Goal: Information Seeking & Learning: Find contact information

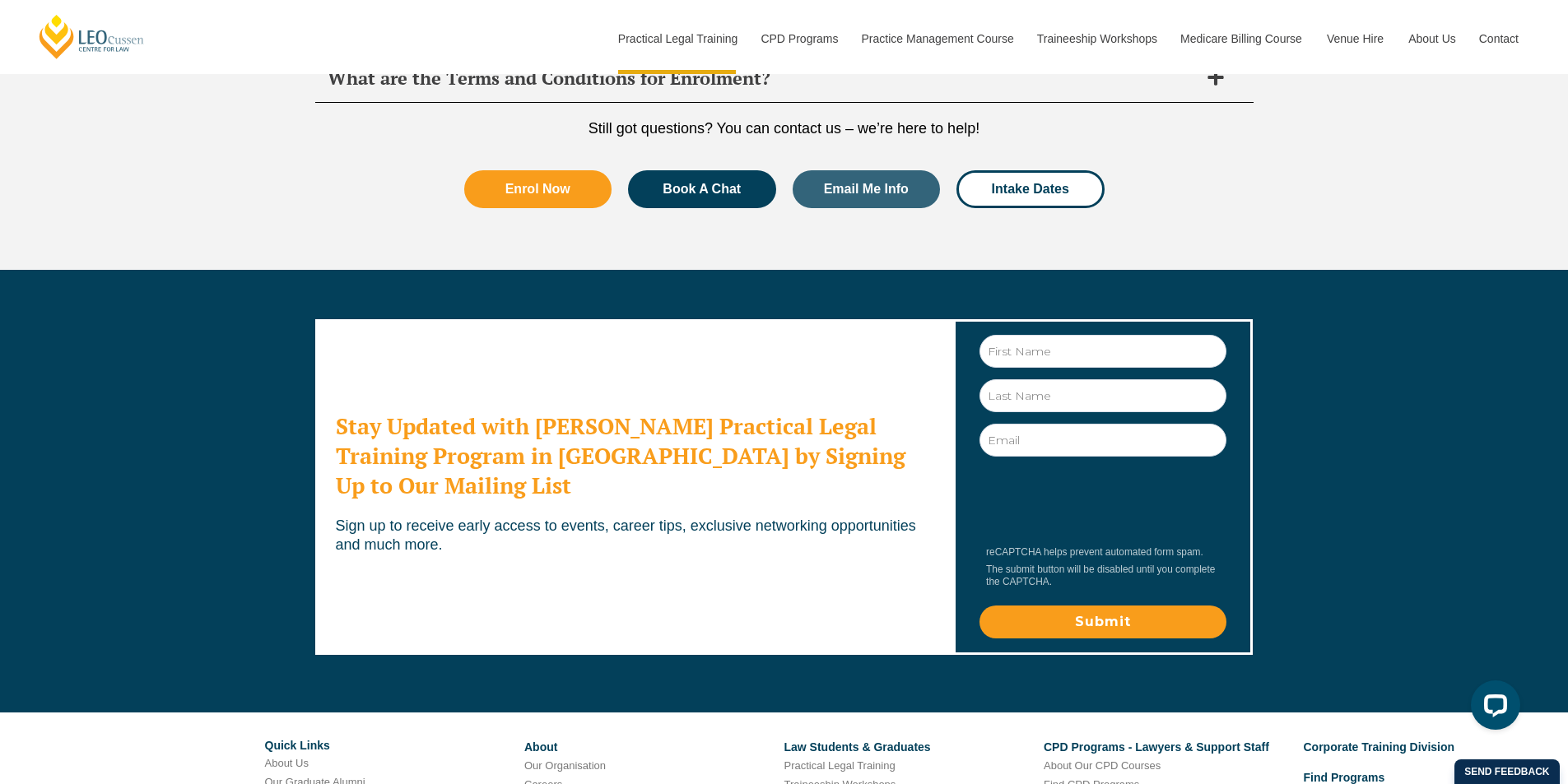
scroll to position [8946, 0]
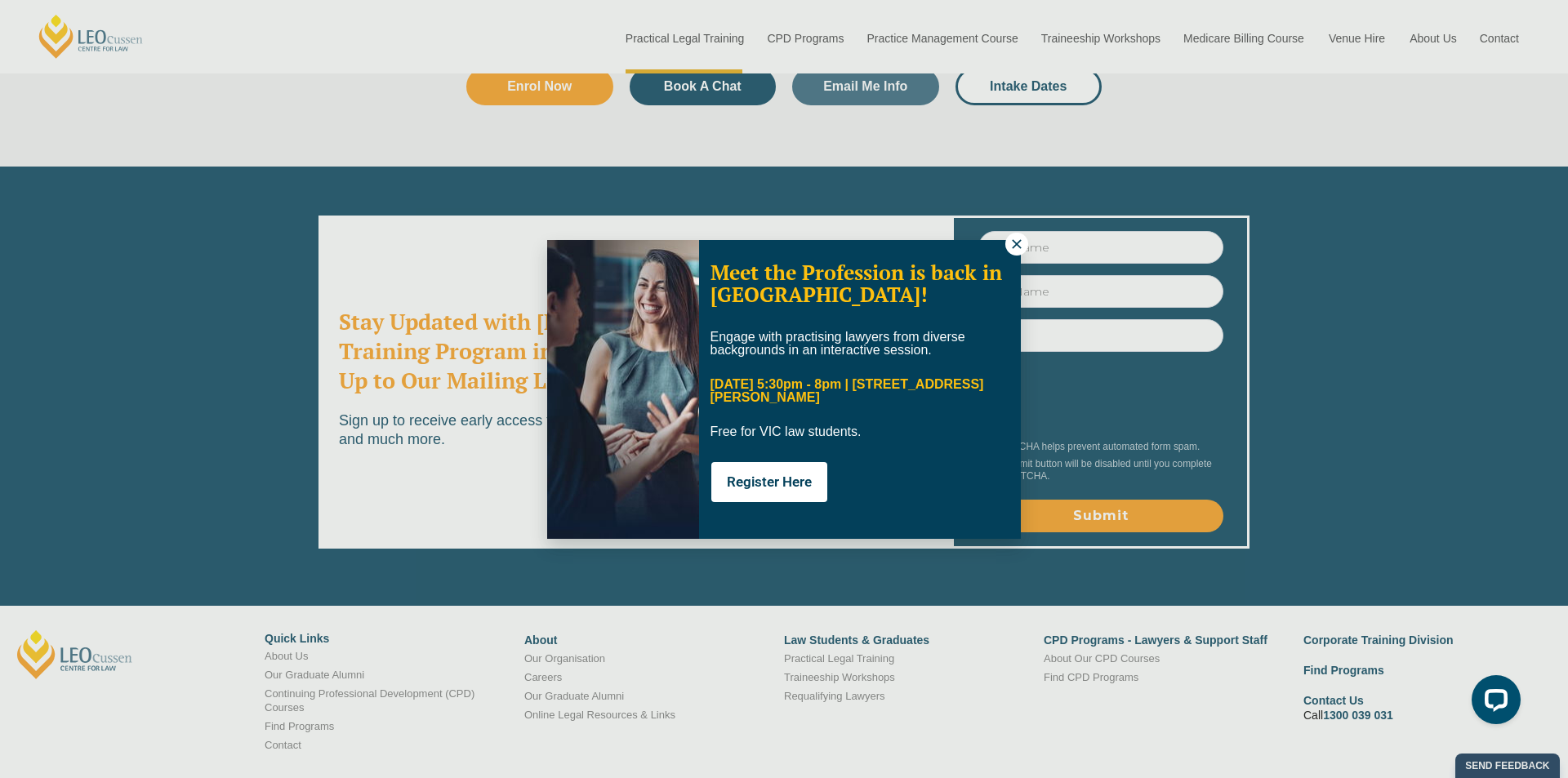
click at [1013, 248] on icon at bounding box center [1016, 244] width 14 height 14
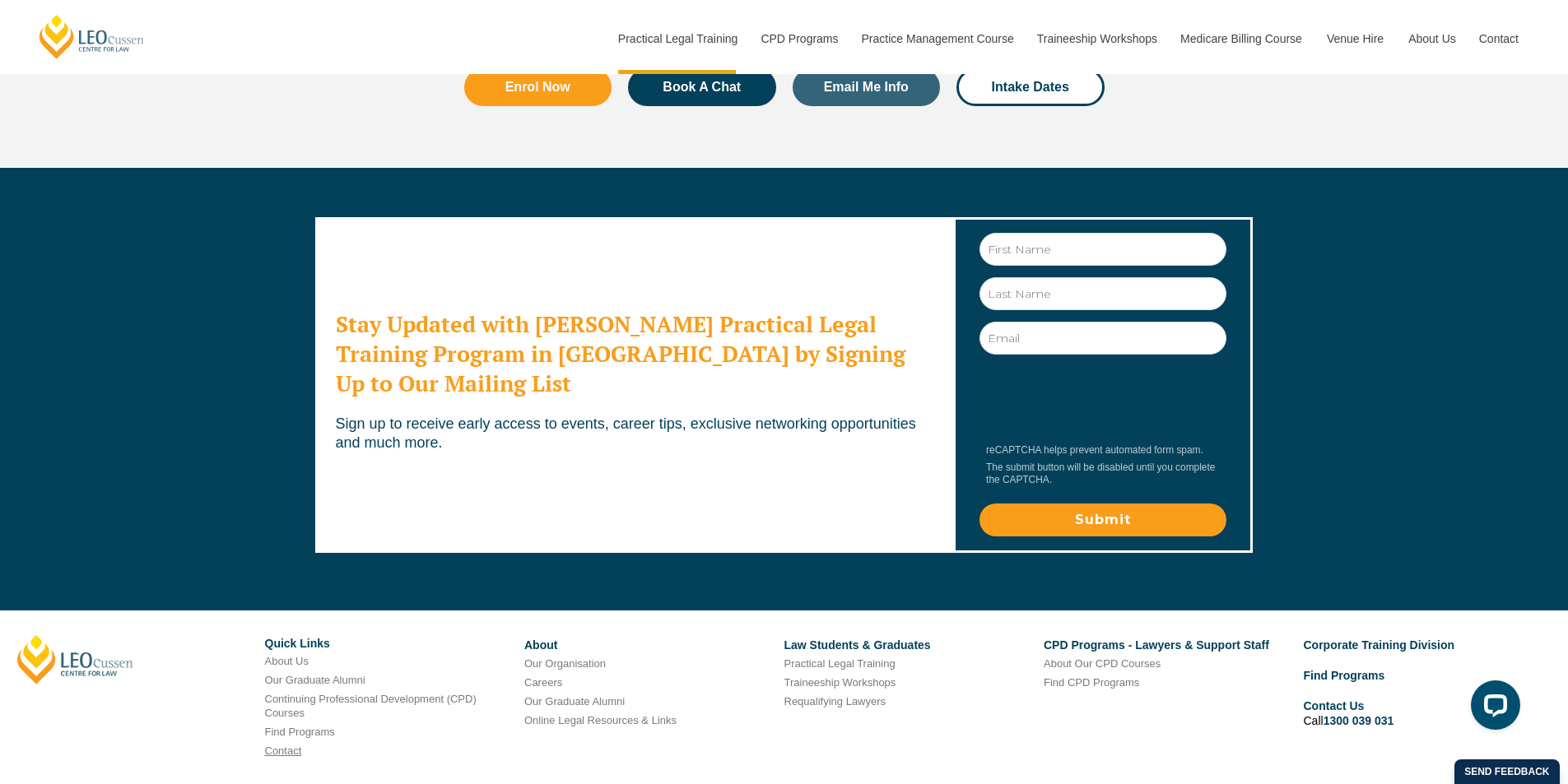
click at [280, 744] on link "Contact" at bounding box center [283, 751] width 37 height 12
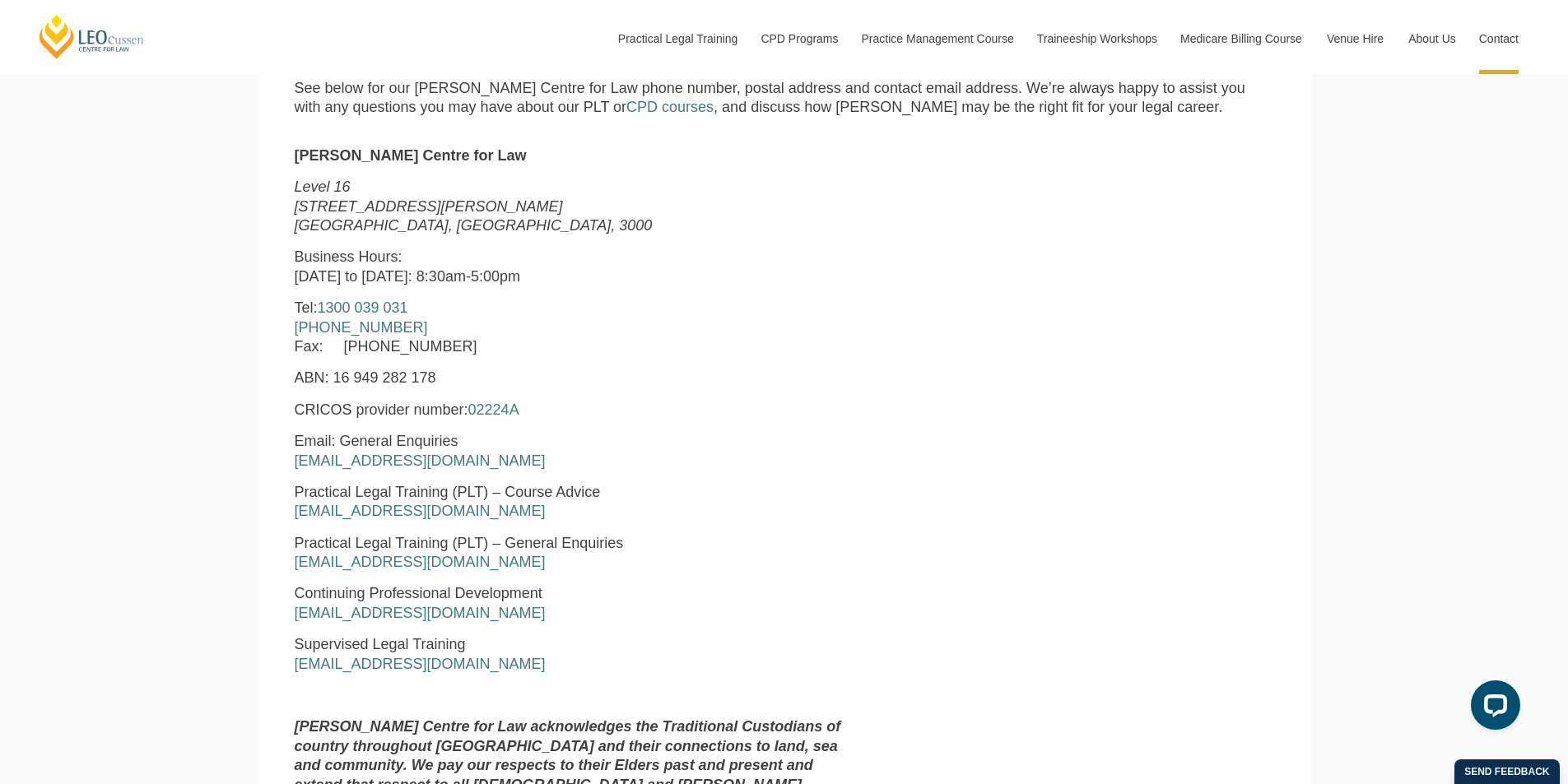
scroll to position [740, 0]
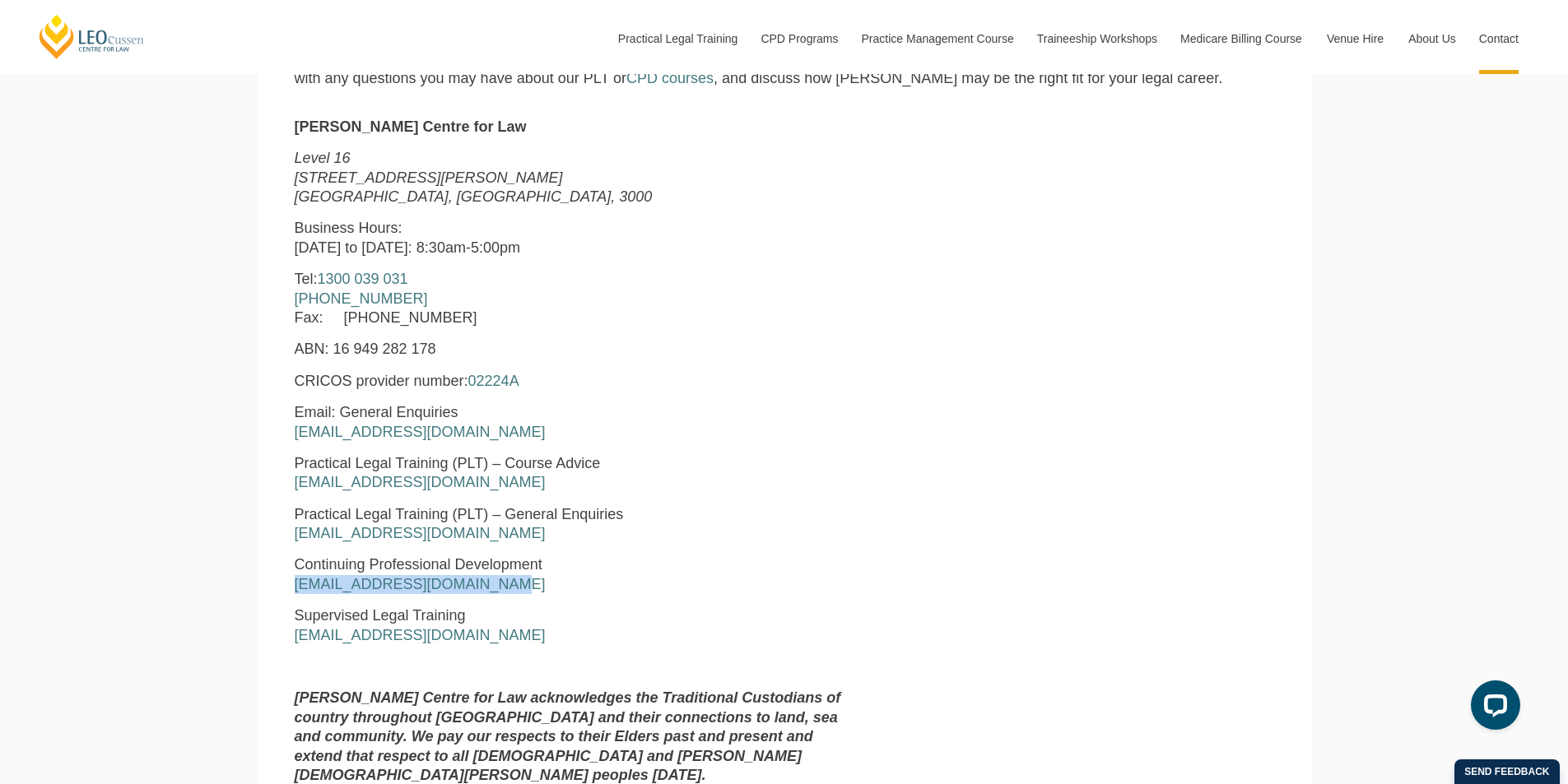
drag, startPoint x: 512, startPoint y: 585, endPoint x: 288, endPoint y: 588, distance: 224.0
click at [288, 588] on div "[PERSON_NAME] Centre for Law [STREET_ADDRESS][PERSON_NAME] Business Hours: [DAT…" at bounding box center [575, 458] width 586 height 681
copy link "[EMAIL_ADDRESS][DOMAIN_NAME]"
